Goal: Information Seeking & Learning: Learn about a topic

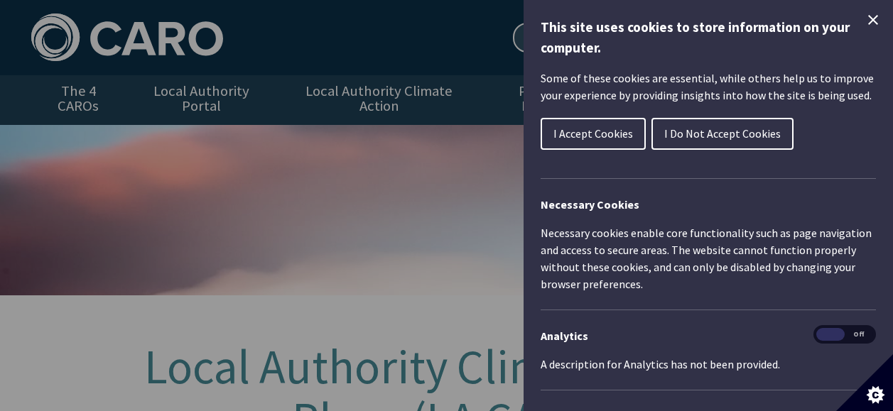
scroll to position [536, 0]
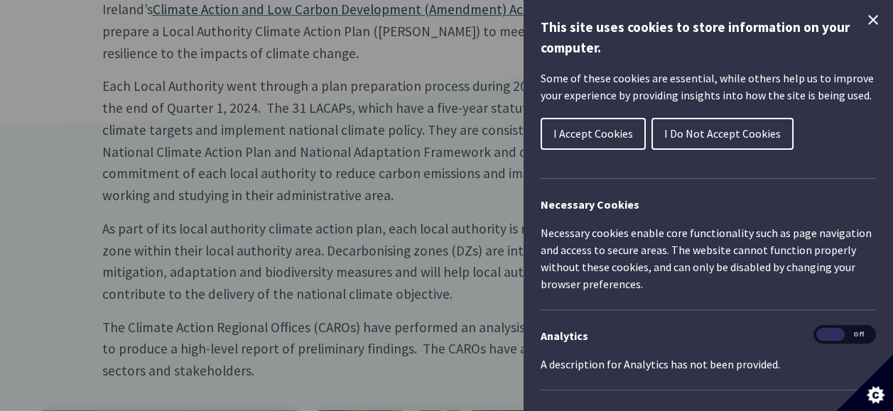
click at [601, 138] on span "I Accept Cookies" at bounding box center [593, 133] width 80 height 14
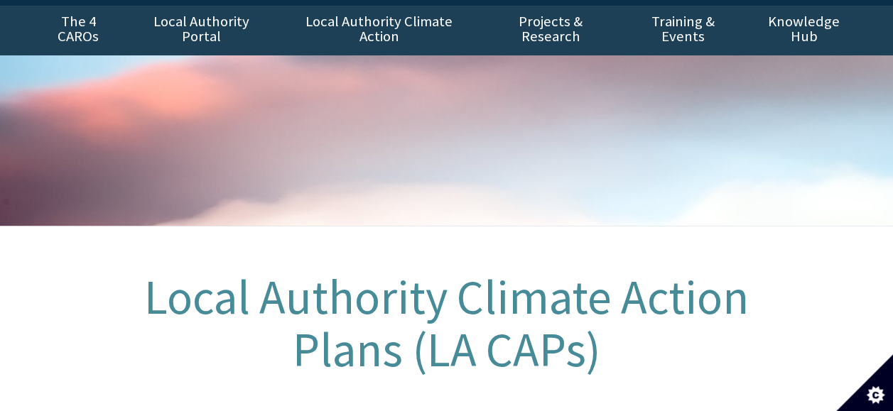
scroll to position [0, 0]
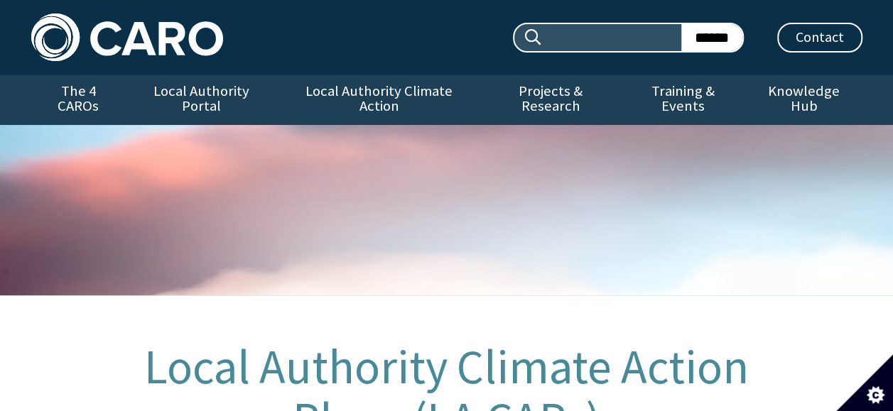
click at [618, 40] on input "Search site:" at bounding box center [611, 37] width 138 height 27
type input "*"
type input "**********"
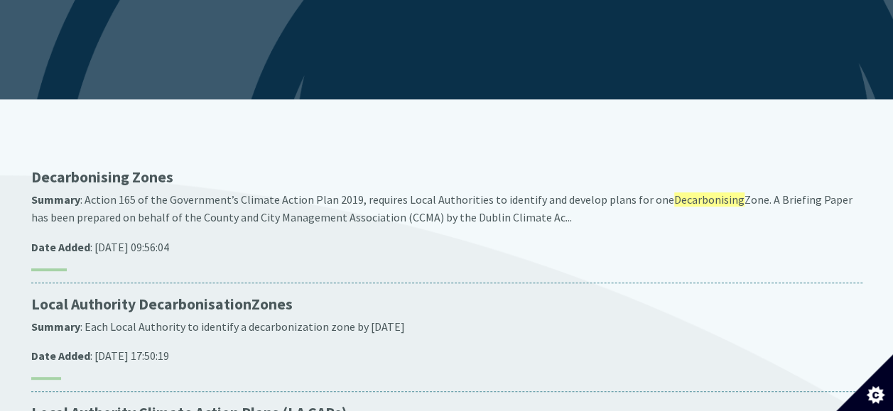
scroll to position [197, 0]
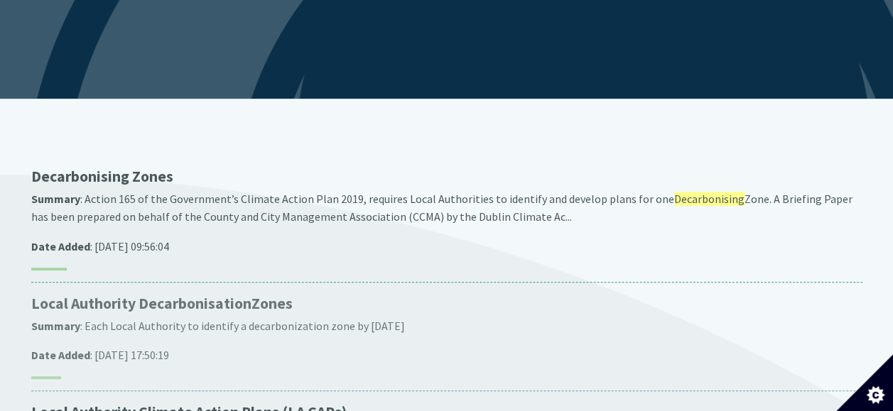
click at [169, 294] on p "Local Authority Decarbonisation Zones" at bounding box center [446, 304] width 831 height 20
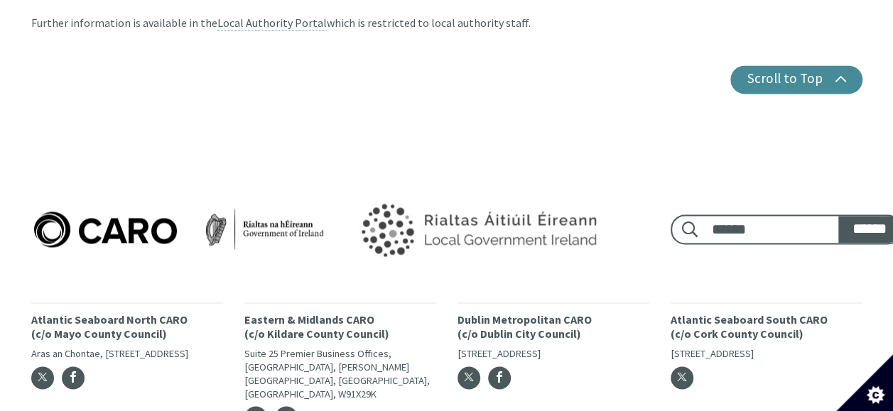
scroll to position [951, 0]
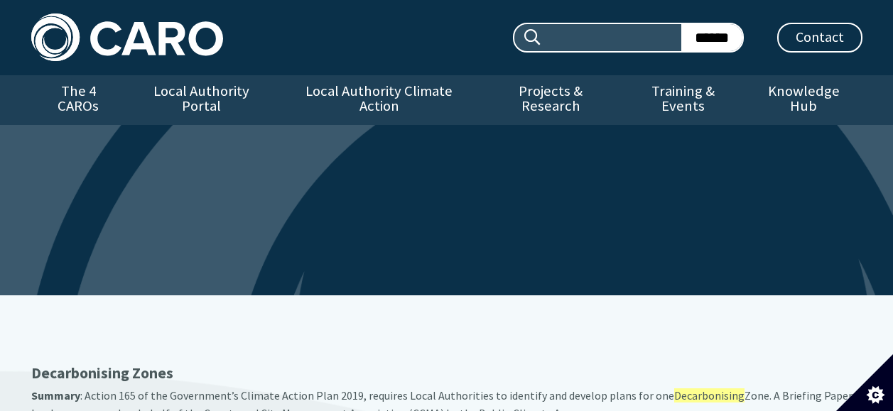
scroll to position [197, 0]
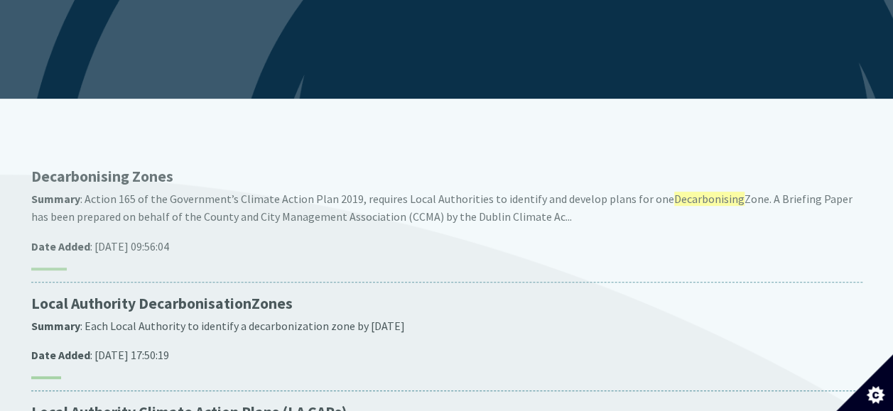
click at [104, 167] on span "Decarbonising" at bounding box center [80, 176] width 98 height 19
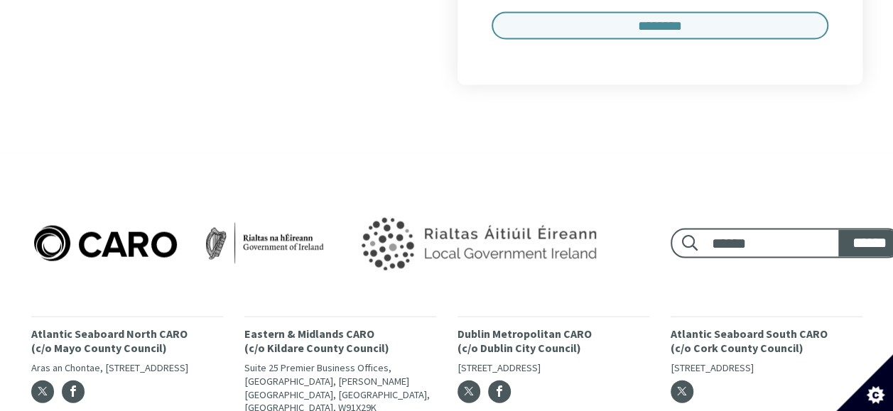
scroll to position [1419, 0]
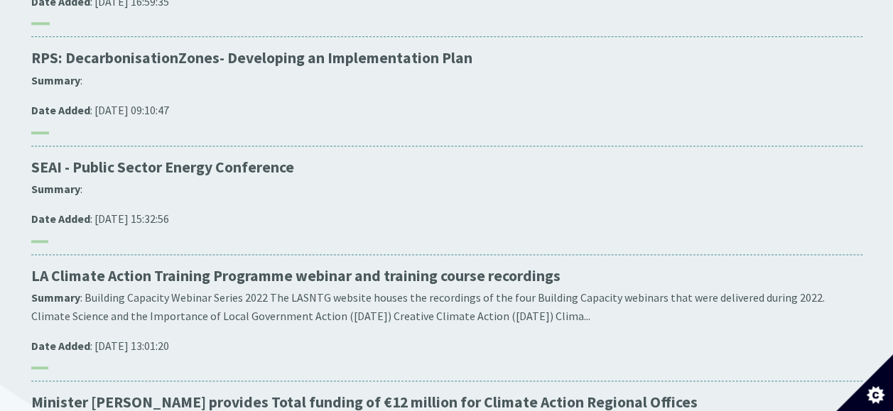
scroll to position [895, 0]
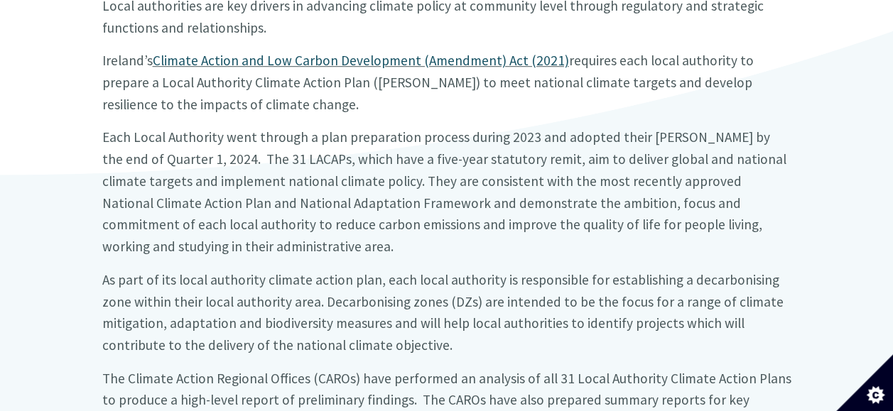
scroll to position [486, 0]
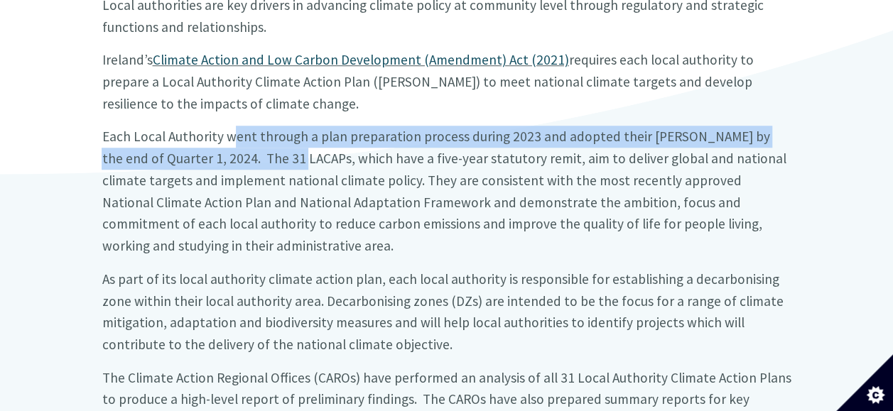
drag, startPoint x: 227, startPoint y: 121, endPoint x: 240, endPoint y: 155, distance: 36.4
click at [240, 155] on p "Each Local Authority went through a plan preparation process during 2023 and ad…" at bounding box center [446, 191] width 689 height 131
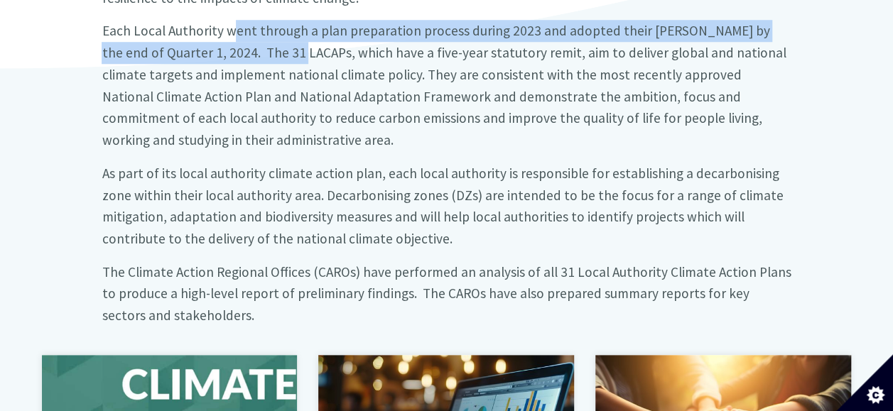
scroll to position [652, 0]
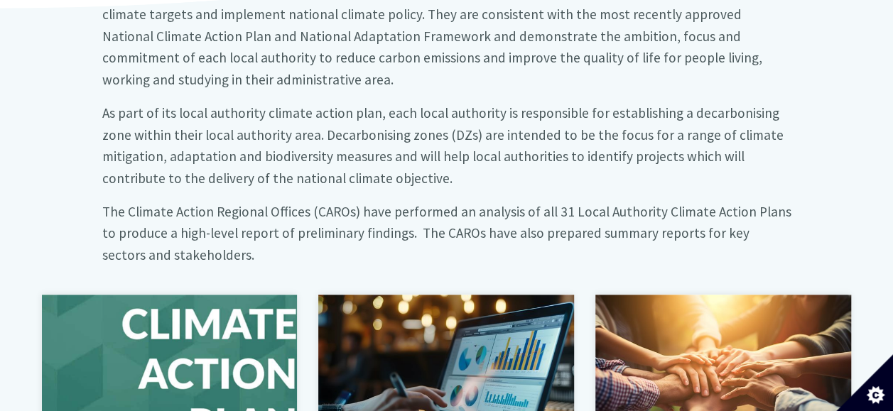
click at [384, 203] on big "The Climate Action Regional Offices (CAROs) have performed an analysis of all 3…" at bounding box center [446, 233] width 689 height 60
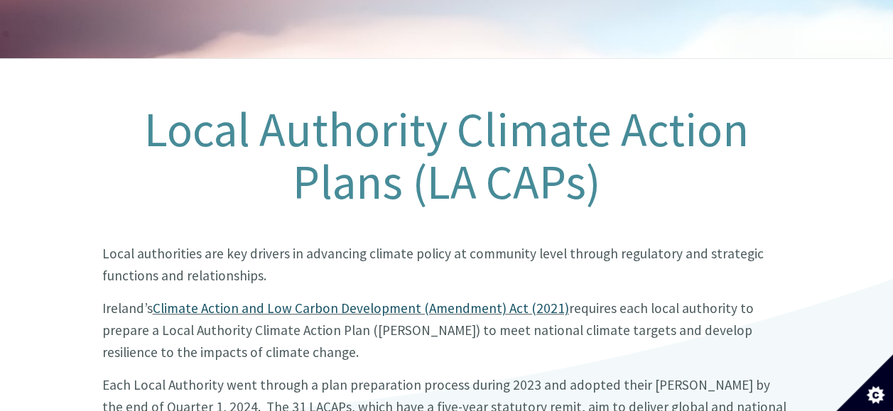
scroll to position [0, 0]
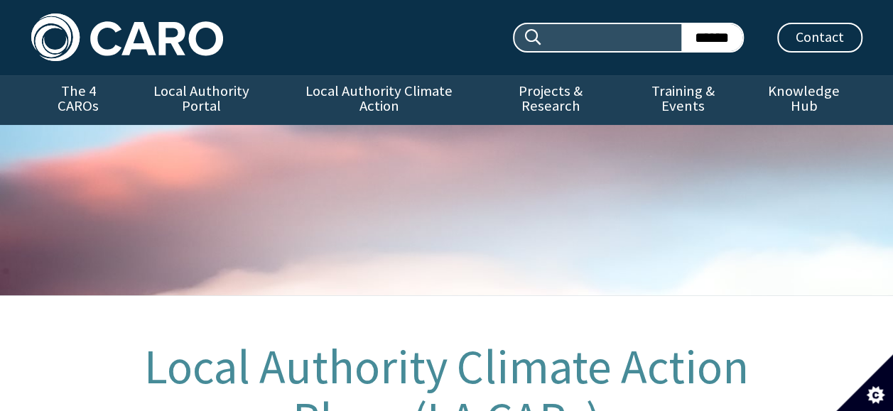
click at [605, 31] on input "Search site:" at bounding box center [611, 37] width 138 height 27
type input "******"
click at [437, 41] on ul "Search site: ****** ****** Contact" at bounding box center [553, 38] width 618 height 30
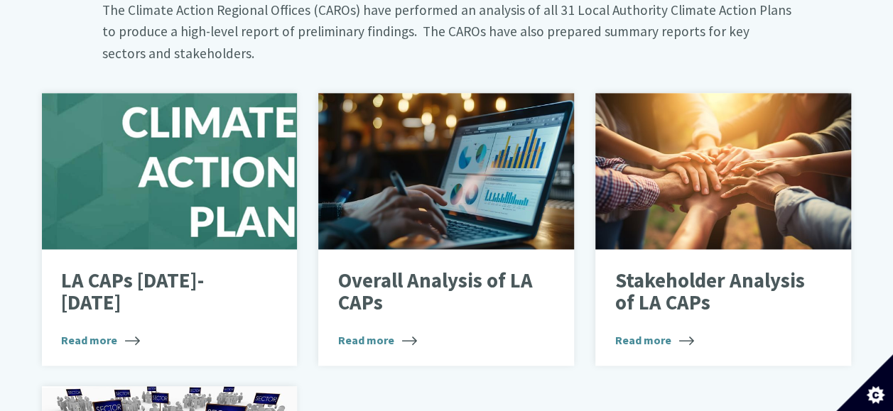
scroll to position [880, 0]
